Goal: Task Accomplishment & Management: Manage account settings

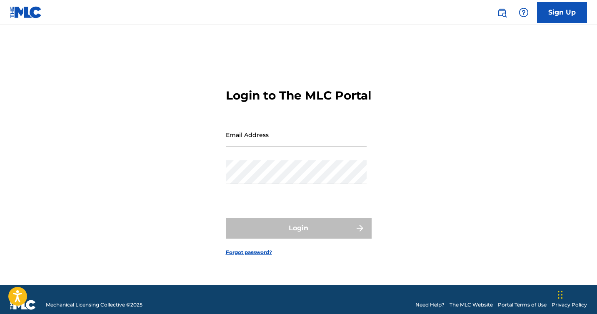
click at [245, 142] on input "Email Address" at bounding box center [296, 135] width 141 height 24
type input "[EMAIL_ADDRESS][DOMAIN_NAME]"
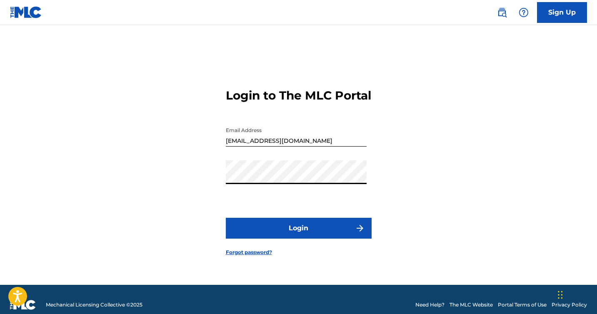
click at [307, 225] on button "Login" at bounding box center [299, 228] width 146 height 21
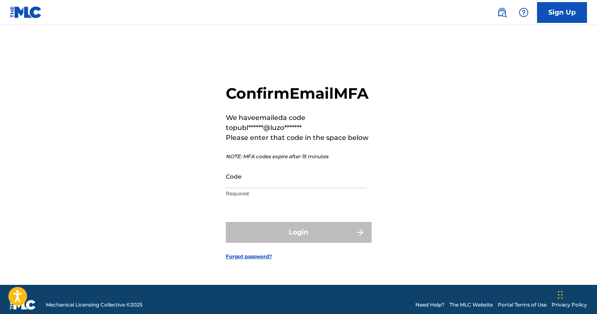
click at [0, 314] on nordpass-portal at bounding box center [0, 314] width 0 height 0
click at [255, 185] on input "Code" at bounding box center [296, 177] width 141 height 24
paste input "202582"
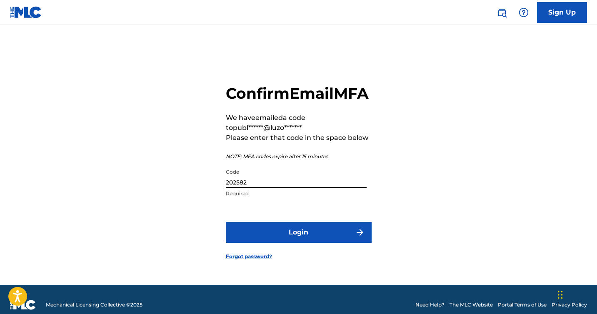
type input "202582"
click at [273, 233] on button "Login" at bounding box center [299, 232] width 146 height 21
